Goal: Information Seeking & Learning: Learn about a topic

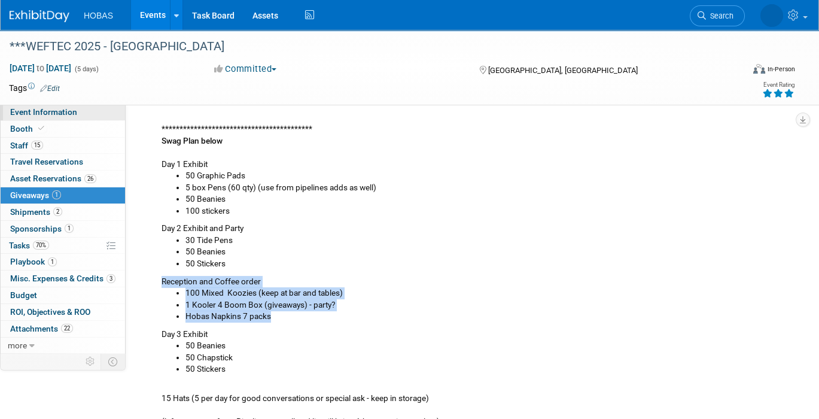
click at [52, 114] on span "Event Information" at bounding box center [43, 112] width 67 height 10
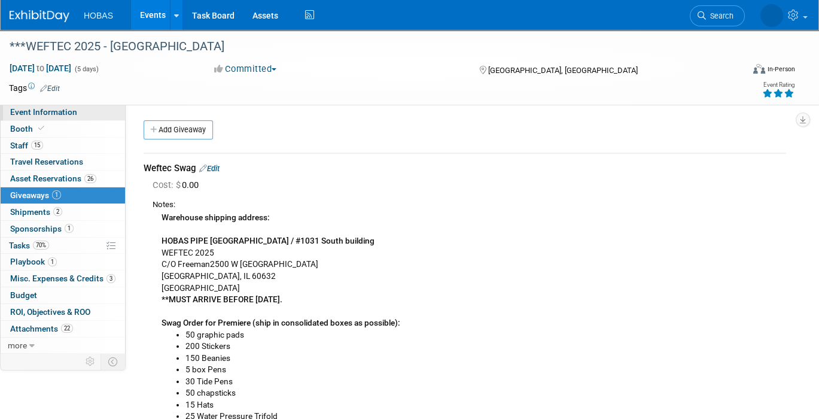
select select "Engineers"
select select "Tradeshow National"
select select "Water"
select select "Exhibiting and Sponsoring"
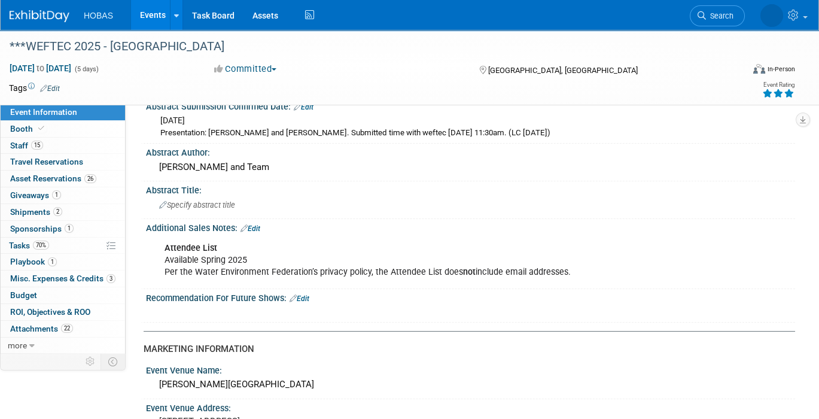
scroll to position [332, 0]
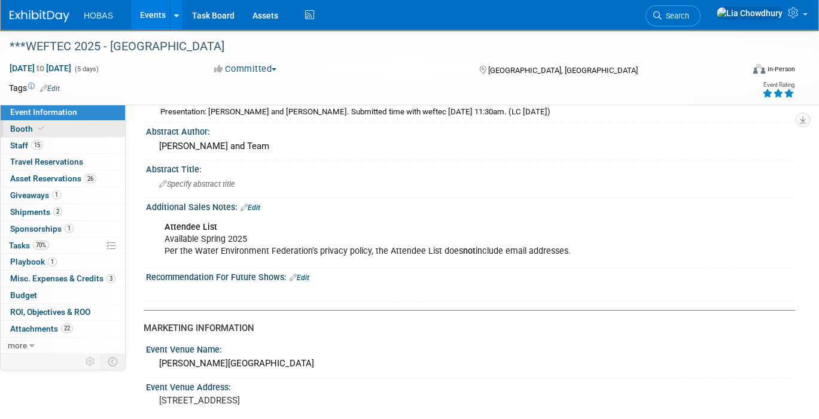
click at [41, 132] on span at bounding box center [41, 128] width 11 height 9
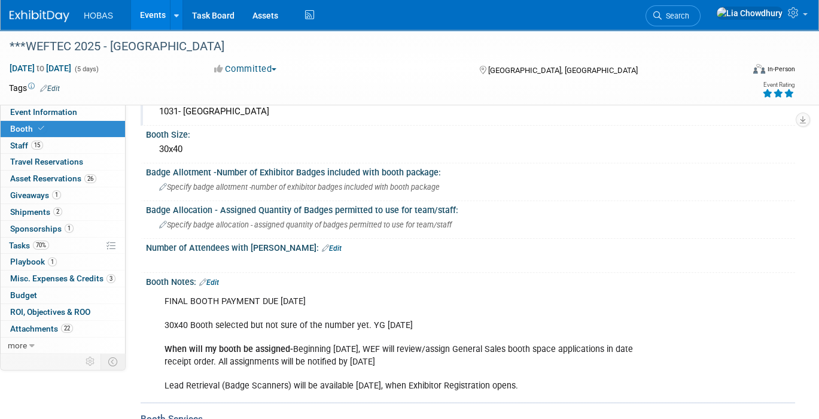
scroll to position [133, 0]
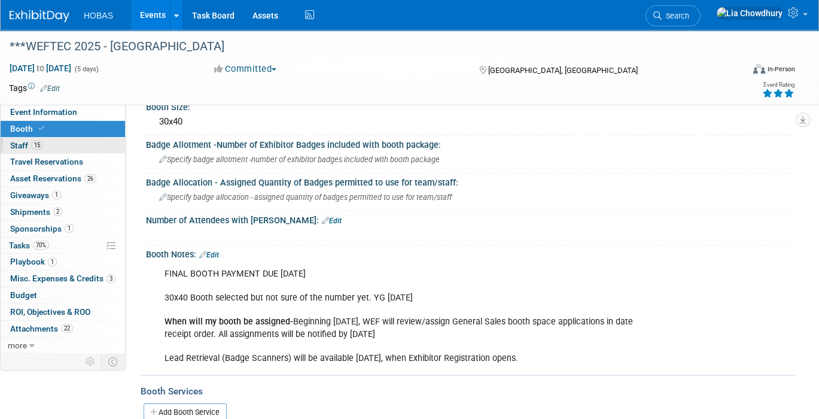
click at [40, 147] on span "15" at bounding box center [37, 145] width 12 height 9
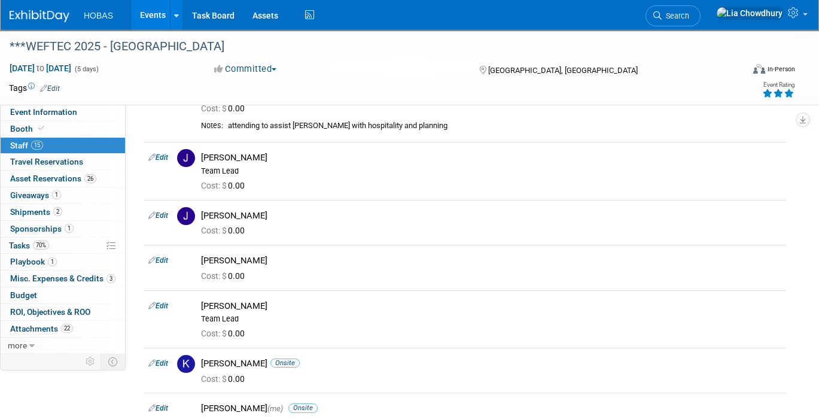
scroll to position [0, 0]
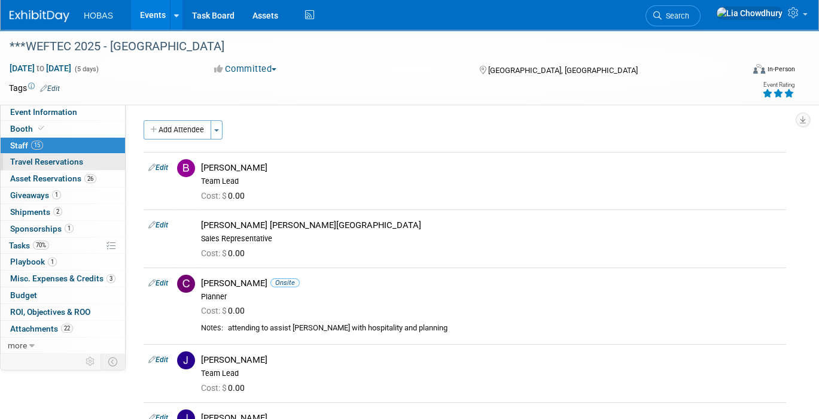
click at [62, 164] on span "Travel Reservations 0" at bounding box center [46, 162] width 73 height 10
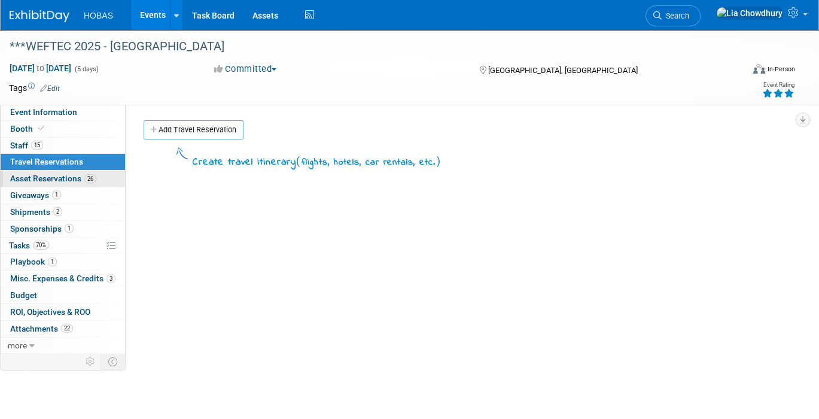
click at [59, 175] on span "Asset Reservations 26" at bounding box center [53, 178] width 86 height 10
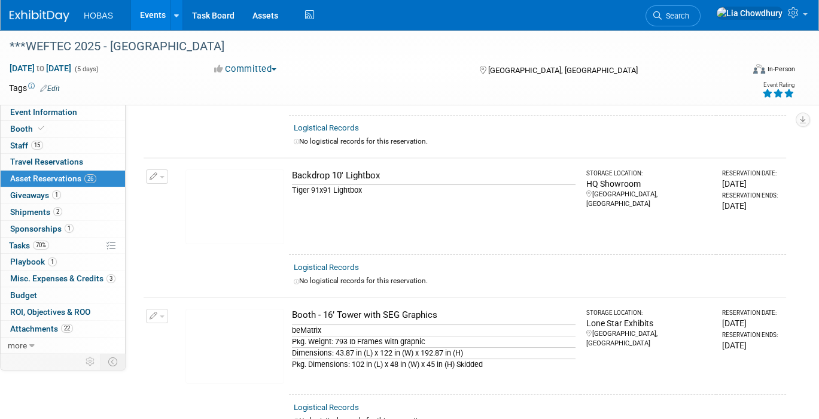
scroll to position [266, 0]
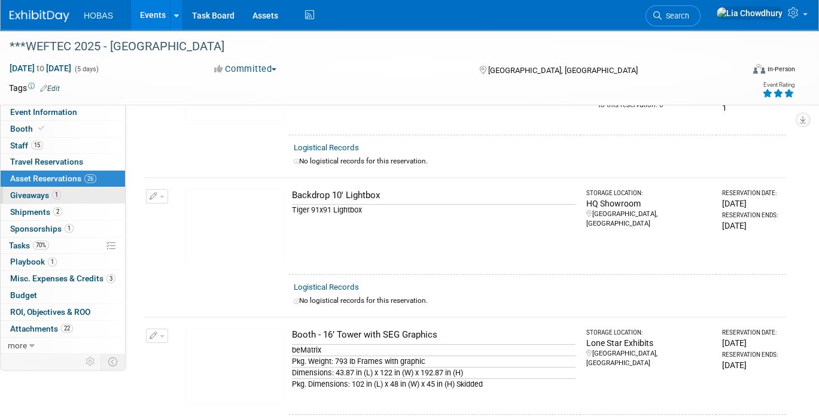
click at [36, 194] on span "Giveaways 1" at bounding box center [35, 195] width 51 height 10
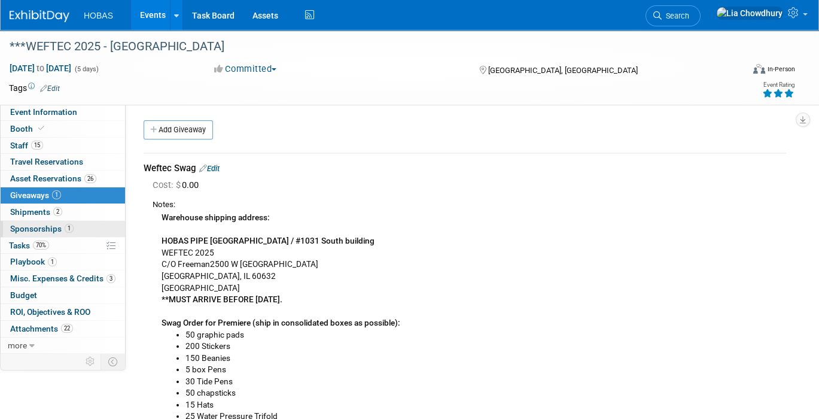
click at [38, 231] on span "Sponsorships 1" at bounding box center [41, 229] width 63 height 10
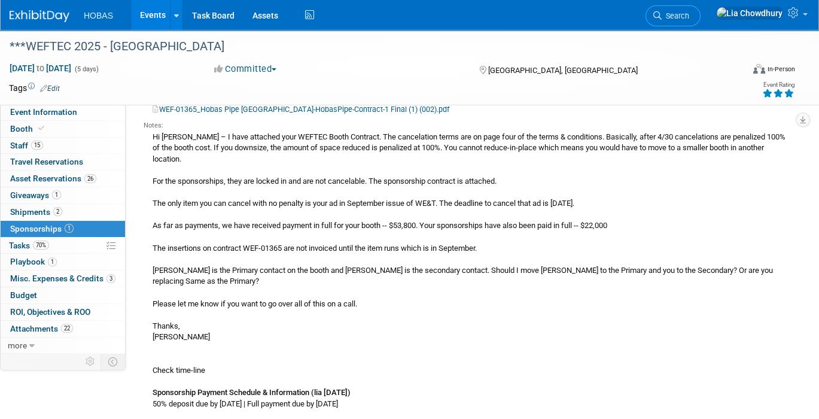
scroll to position [199, 0]
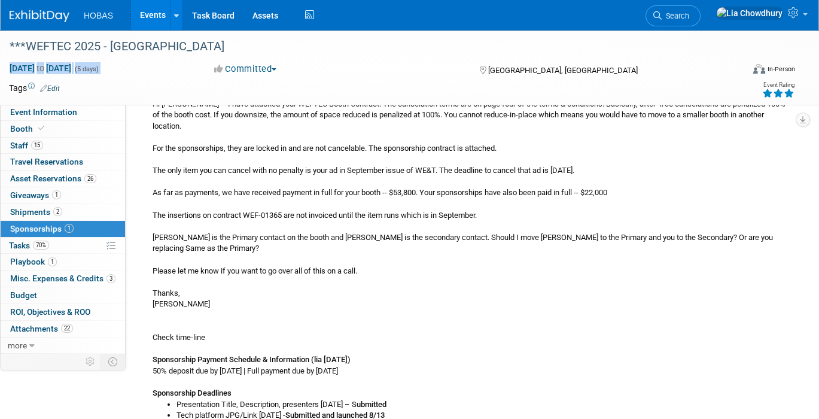
drag, startPoint x: 157, startPoint y: 66, endPoint x: 4, endPoint y: 68, distance: 152.5
click at [4, 68] on div "[DATE] to [DATE] (5 days) [DATE] to [DATE]" at bounding box center [100, 68] width 201 height 12
copy div "[DATE] to [DATE] (5 days)"
click at [53, 108] on span "Event Information" at bounding box center [43, 112] width 67 height 10
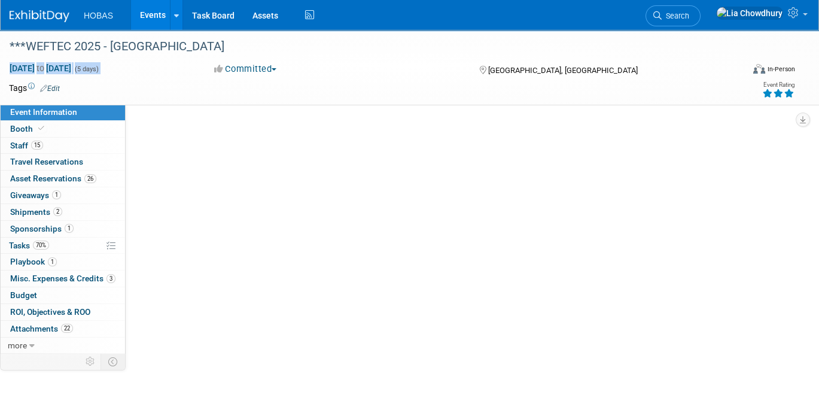
scroll to position [0, 0]
select select "Engineers"
select select "Tradeshow National"
select select "Water"
select select "Exhibiting and Sponsoring"
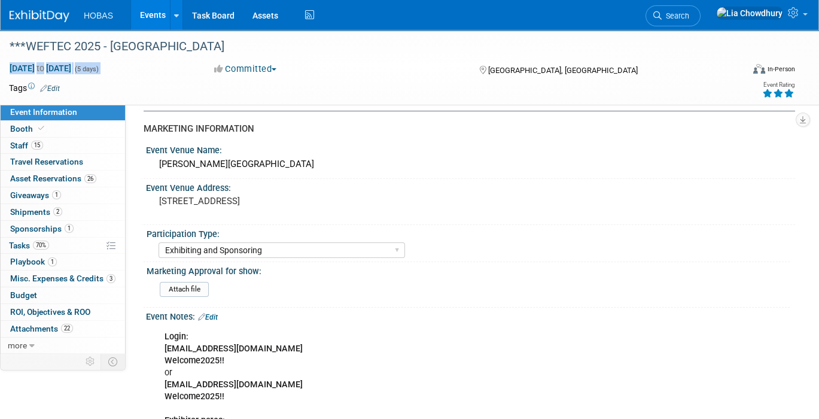
scroll to position [398, 0]
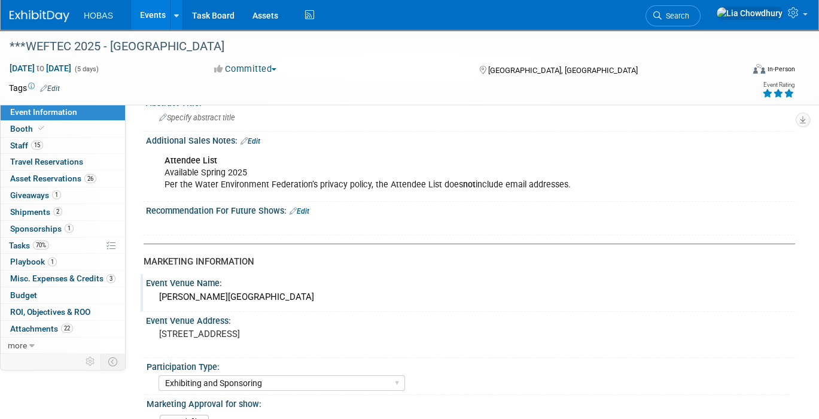
click at [236, 291] on div "[PERSON_NAME][GEOGRAPHIC_DATA]" at bounding box center [470, 297] width 631 height 19
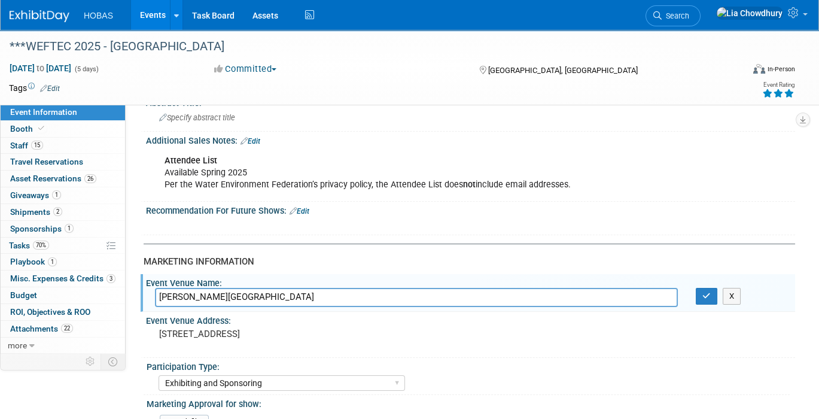
click at [236, 291] on input "[PERSON_NAME][GEOGRAPHIC_DATA]" at bounding box center [416, 297] width 523 height 19
click at [193, 328] on pre "[STREET_ADDRESS]" at bounding box center [281, 333] width 244 height 11
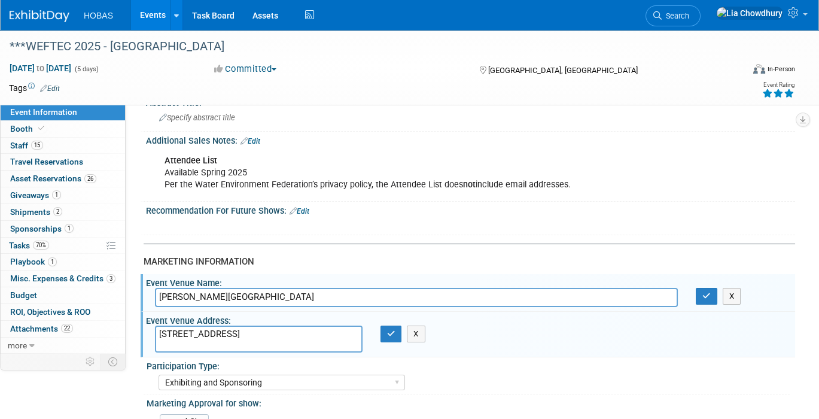
click at [193, 325] on textarea "[STREET_ADDRESS]" at bounding box center [259, 338] width 208 height 27
drag, startPoint x: 10, startPoint y: 123, endPoint x: 23, endPoint y: 117, distance: 15.2
click at [11, 123] on link "Booth" at bounding box center [63, 129] width 124 height 16
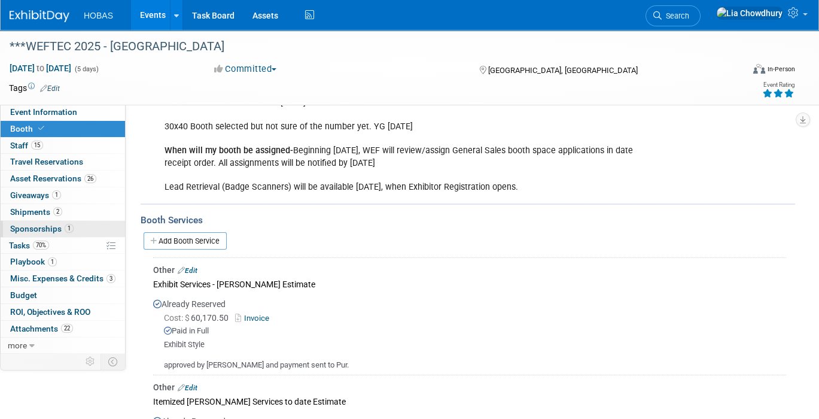
scroll to position [332, 0]
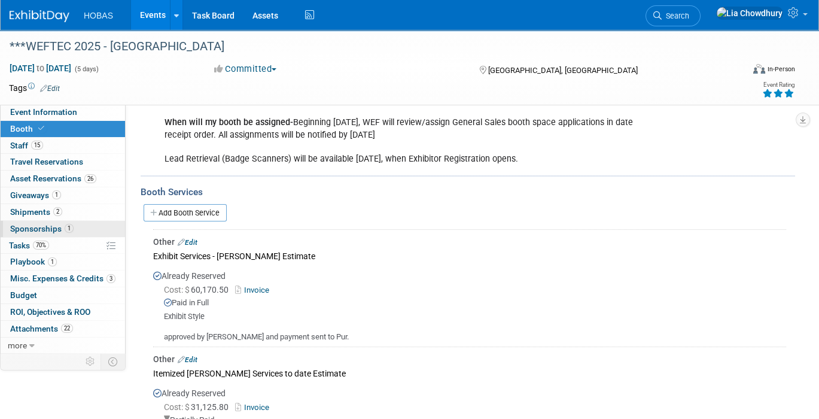
click at [30, 224] on span "Sponsorships 1" at bounding box center [41, 229] width 63 height 10
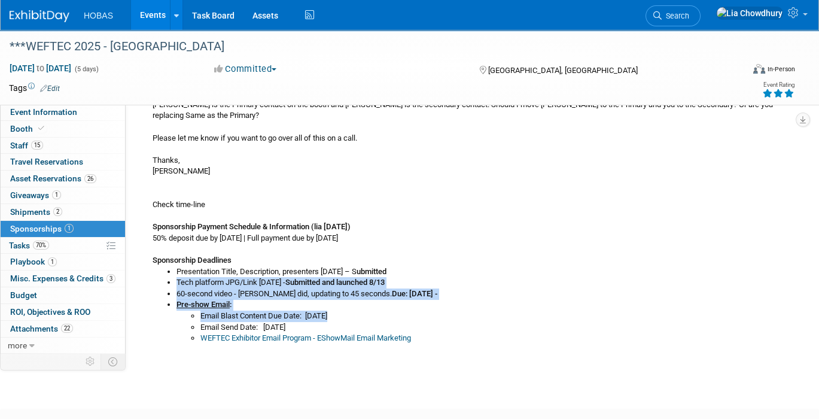
drag, startPoint x: 176, startPoint y: 272, endPoint x: 356, endPoint y: 301, distance: 182.4
click at [356, 301] on ul "Presentation Title, Description, presenters [DATE] – S ubmitted Tech platform J…" at bounding box center [468, 305] width 633 height 78
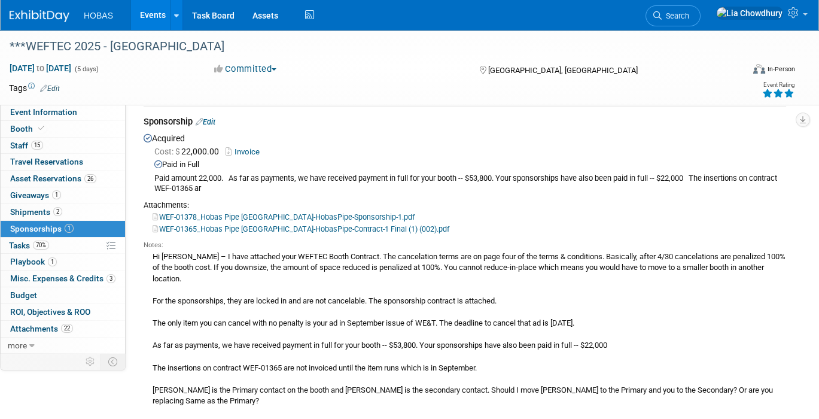
scroll to position [0, 0]
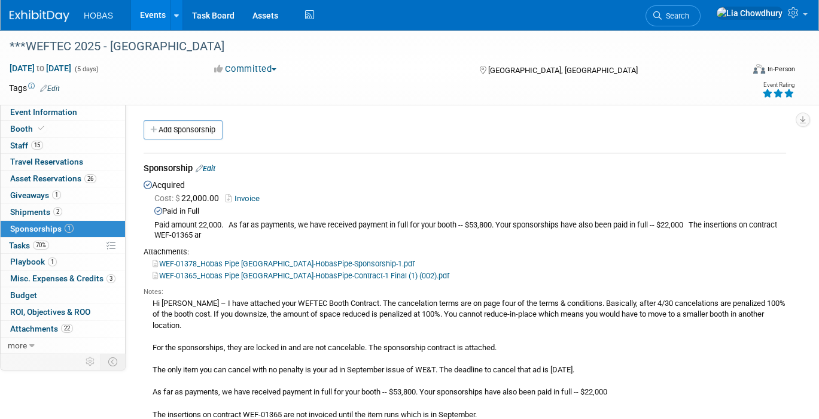
click at [290, 271] on link "WEF-01365_Hobas Pipe [GEOGRAPHIC_DATA]-HobasPipe-Contract-1 Final (1) (002).pdf" at bounding box center [300, 275] width 297 height 9
click at [239, 262] on link "WEF-01378_Hobas Pipe [GEOGRAPHIC_DATA]-HobasPipe-Sponsorship-1.pdf" at bounding box center [283, 263] width 262 height 9
click at [246, 194] on link "Invoice" at bounding box center [244, 198] width 39 height 9
